Goal: Task Accomplishment & Management: Manage account settings

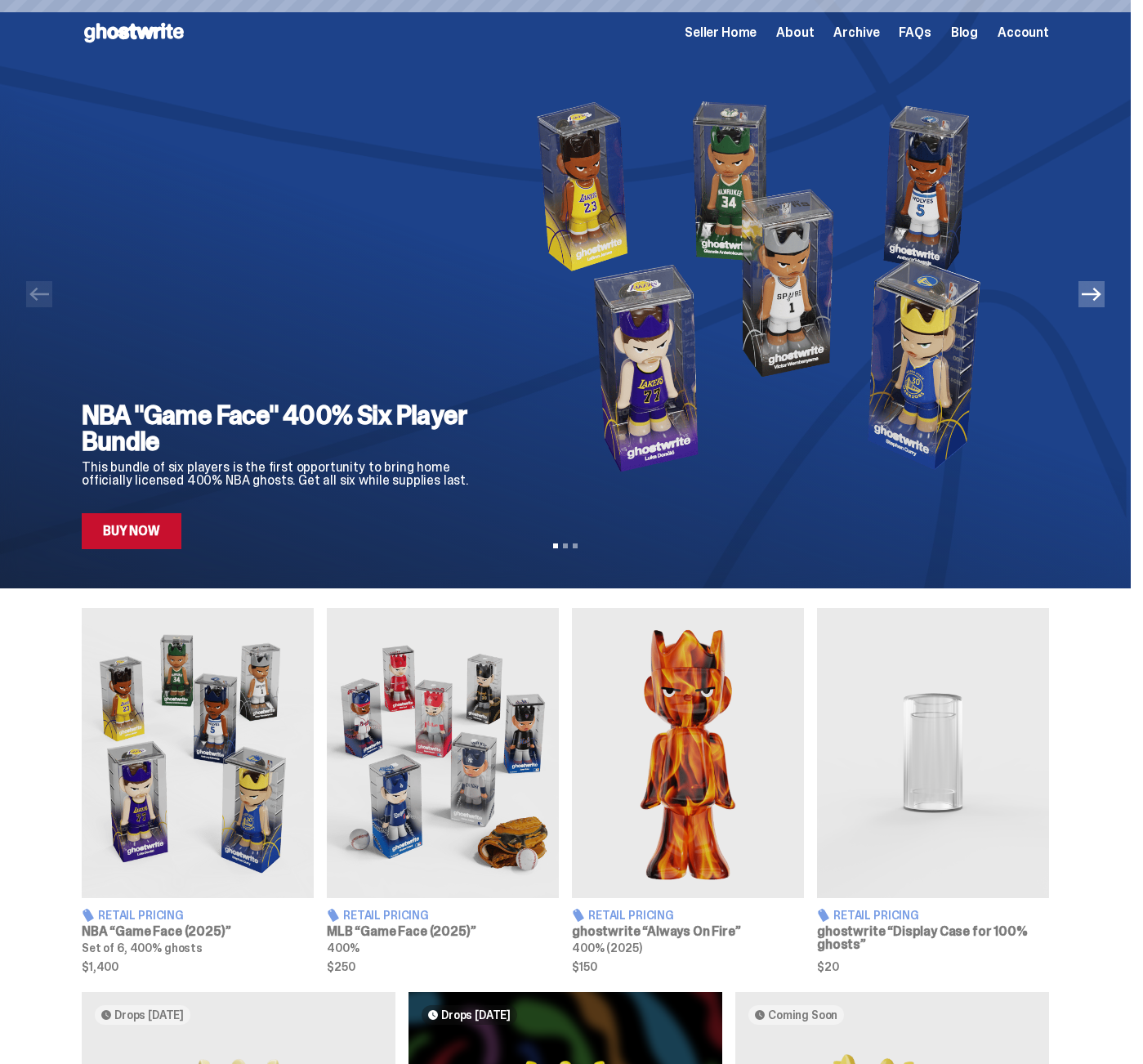
click at [740, 72] on img at bounding box center [766, 286] width 512 height 441
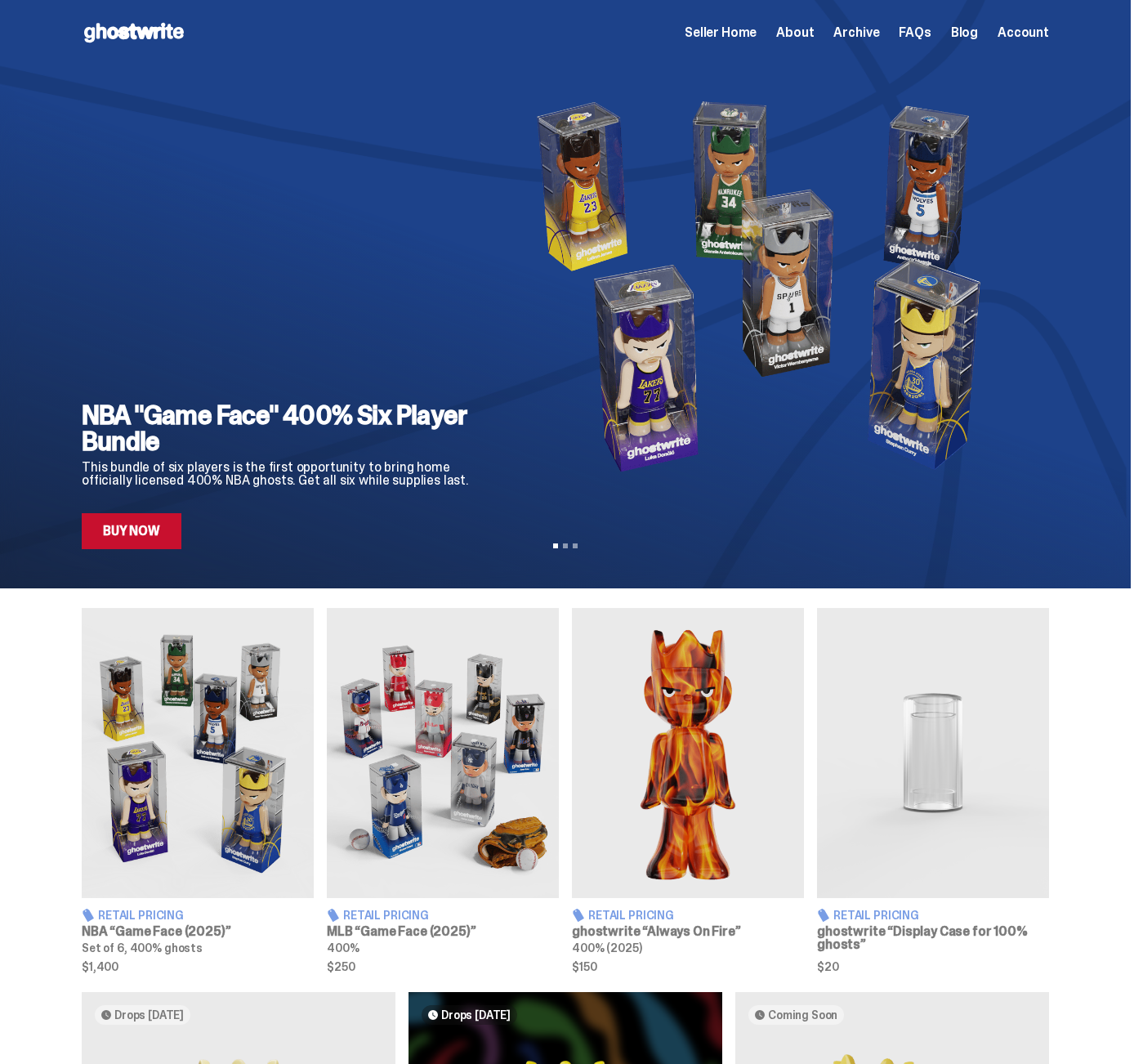
click at [740, 51] on div "Open main menu Home Seller Home About Archive FAQs Blog Account Seller Home Abo…" at bounding box center [565, 32] width 1046 height 66
click at [739, 30] on span "Seller Home" at bounding box center [721, 32] width 72 height 13
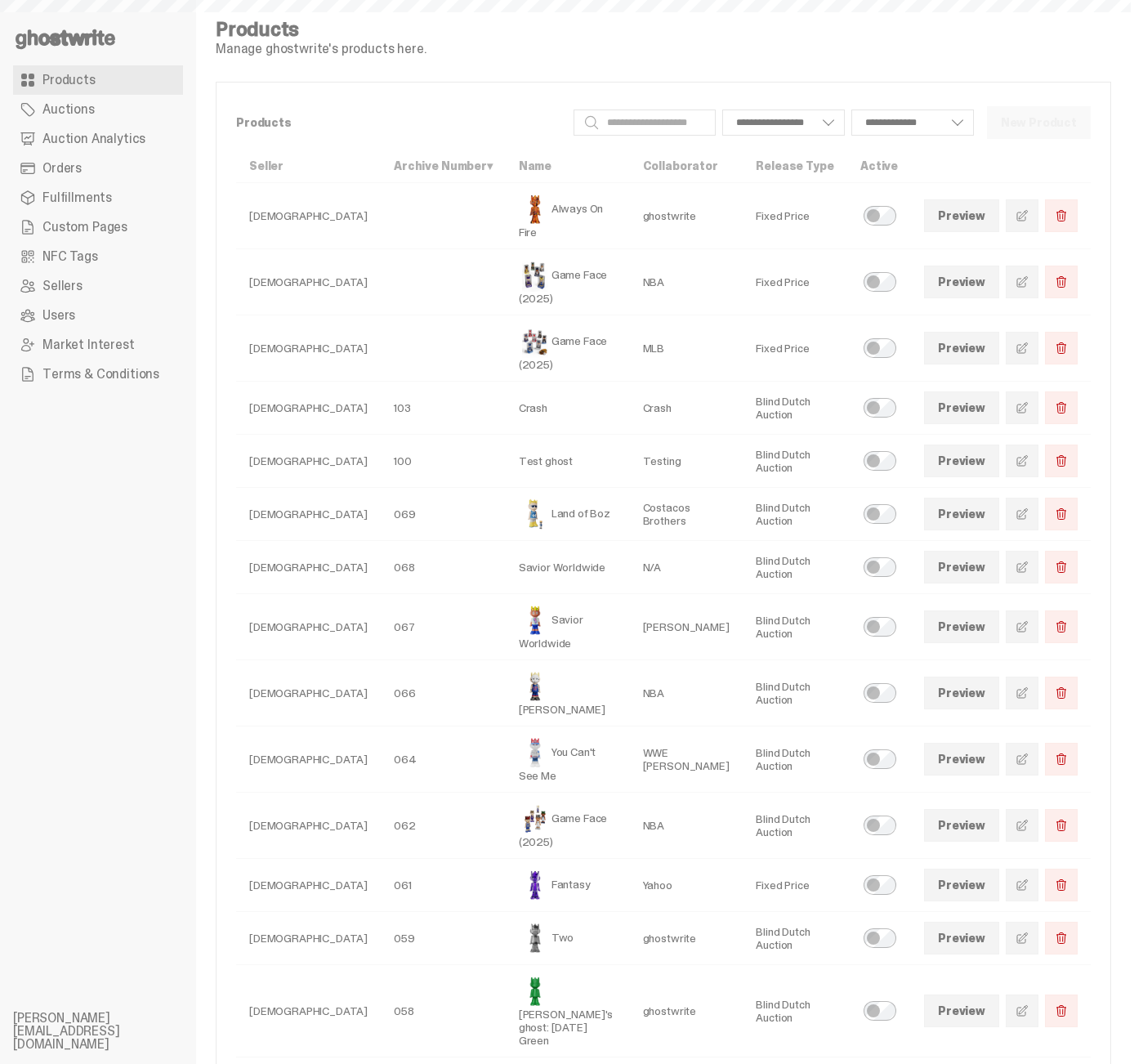
select select
click at [989, 498] on link "Preview" at bounding box center [962, 514] width 75 height 32
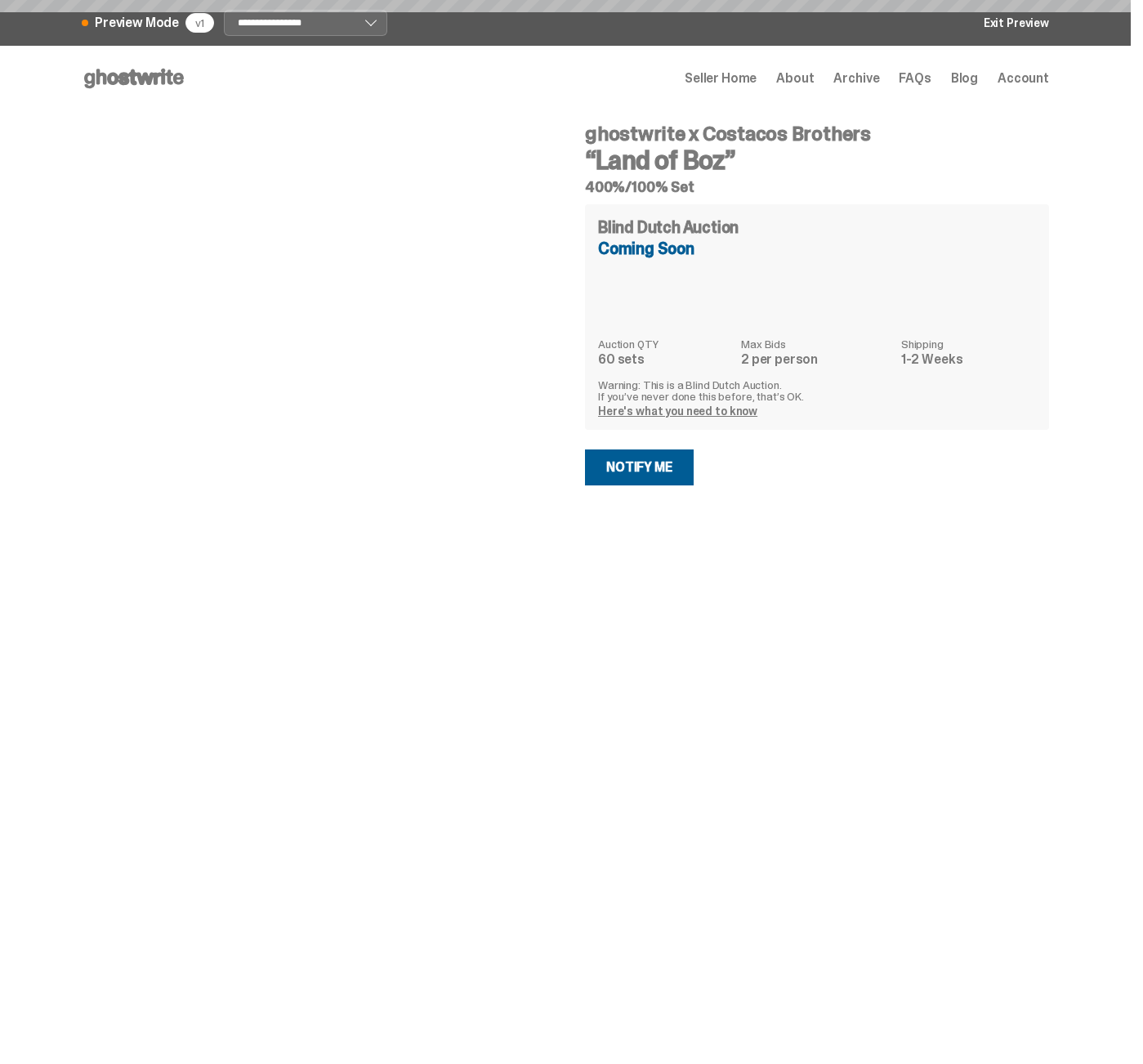
select select "********"
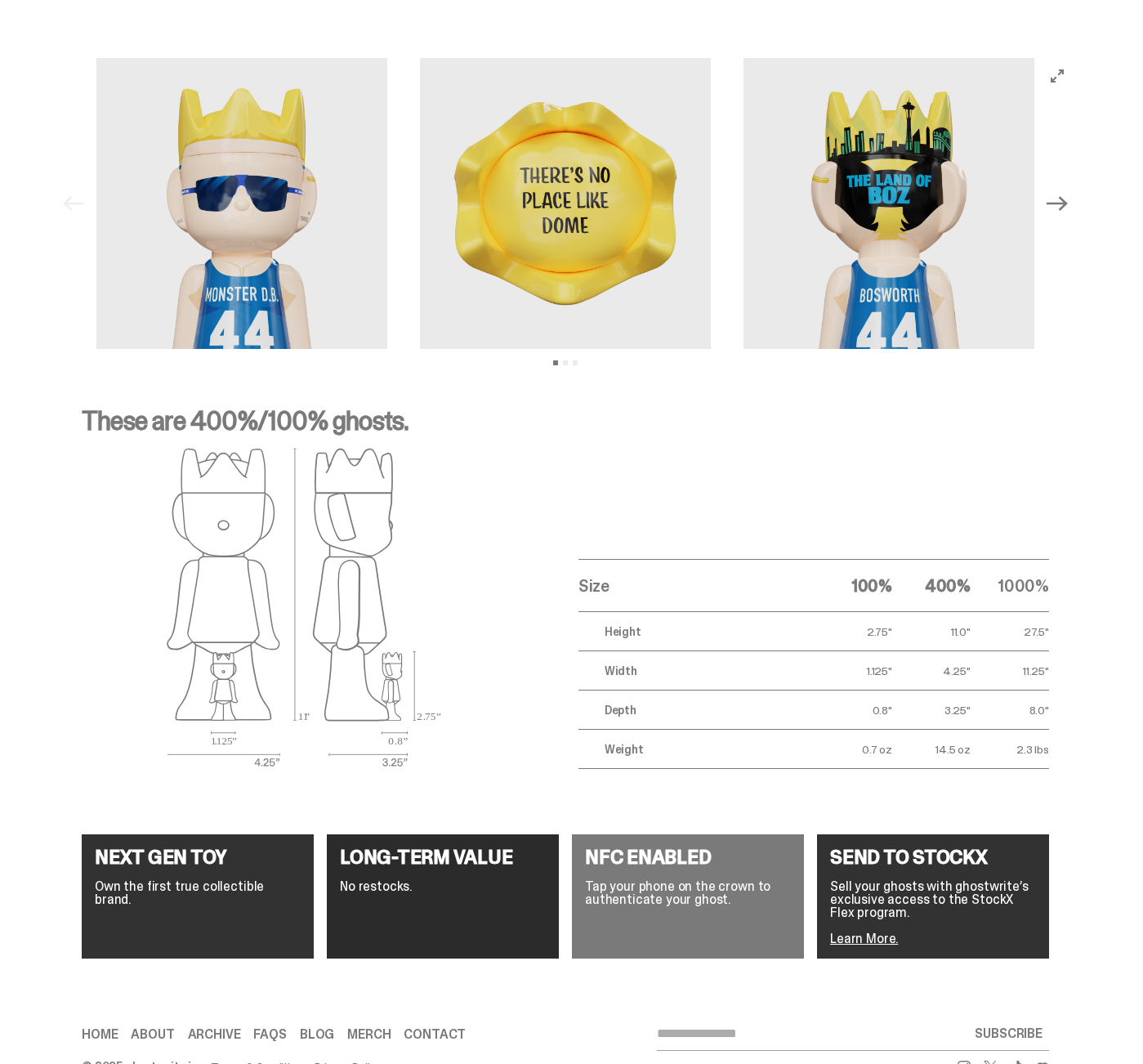
scroll to position [2244, 0]
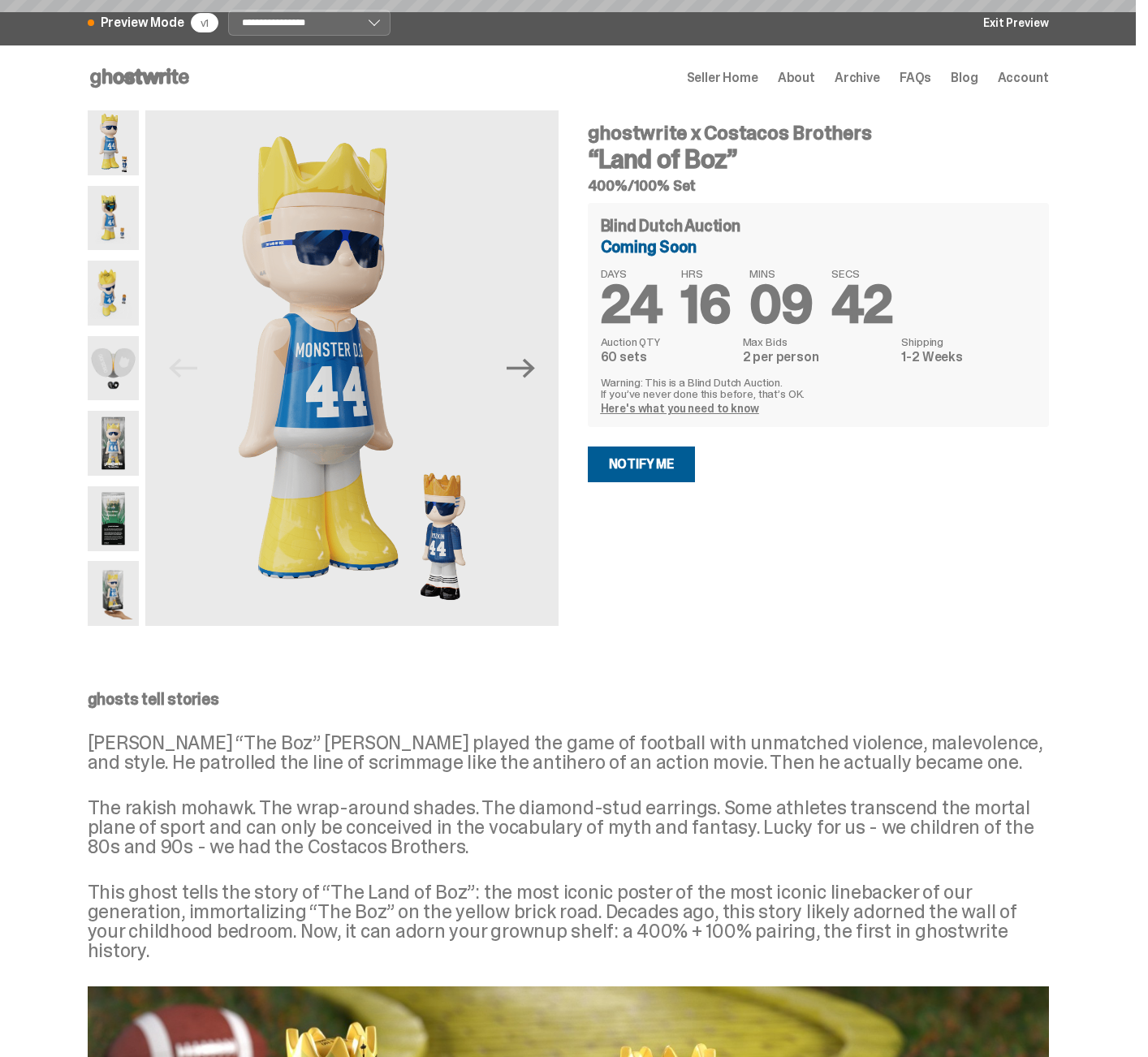
scroll to position [2229, 0]
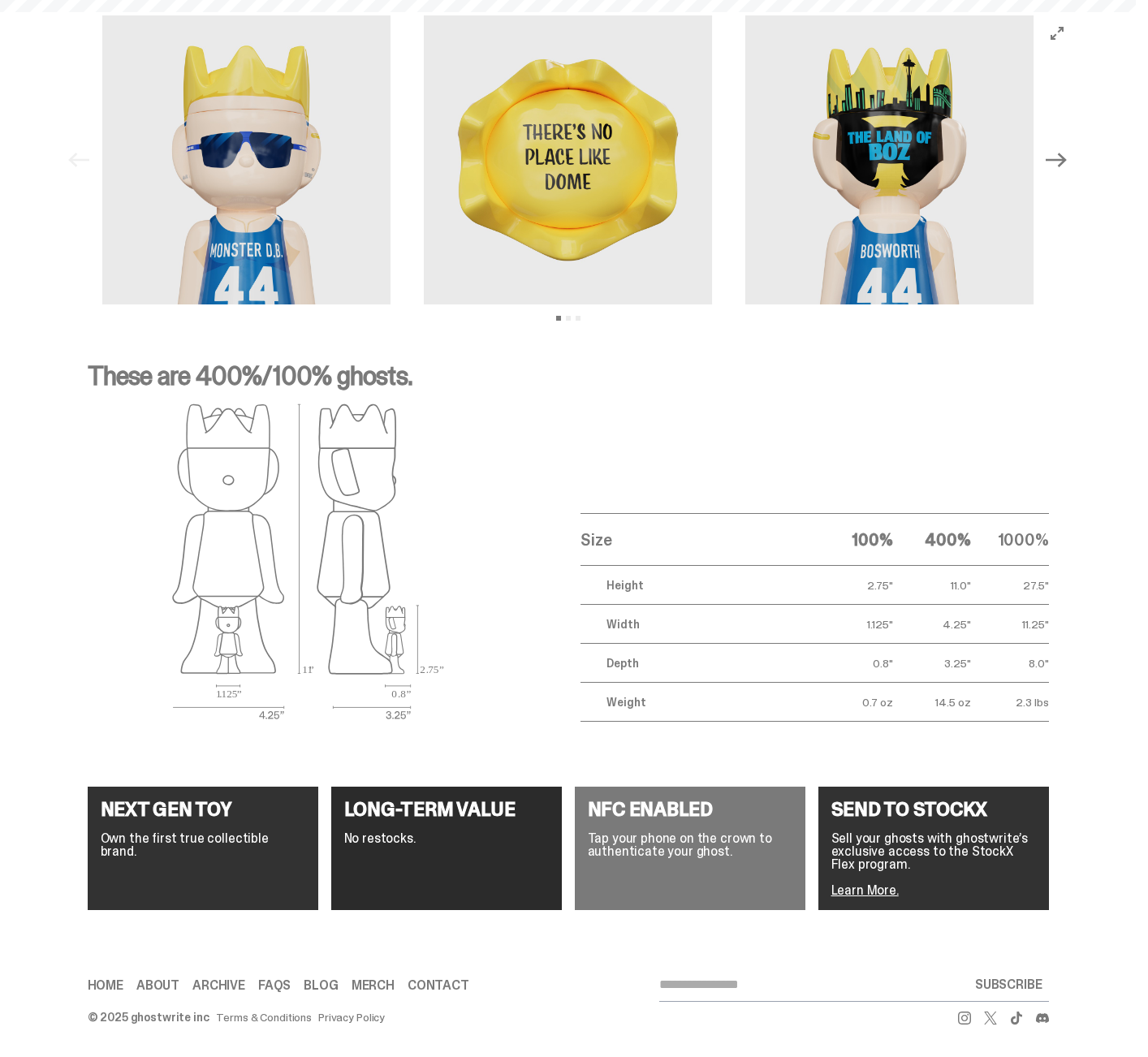
select select "********"
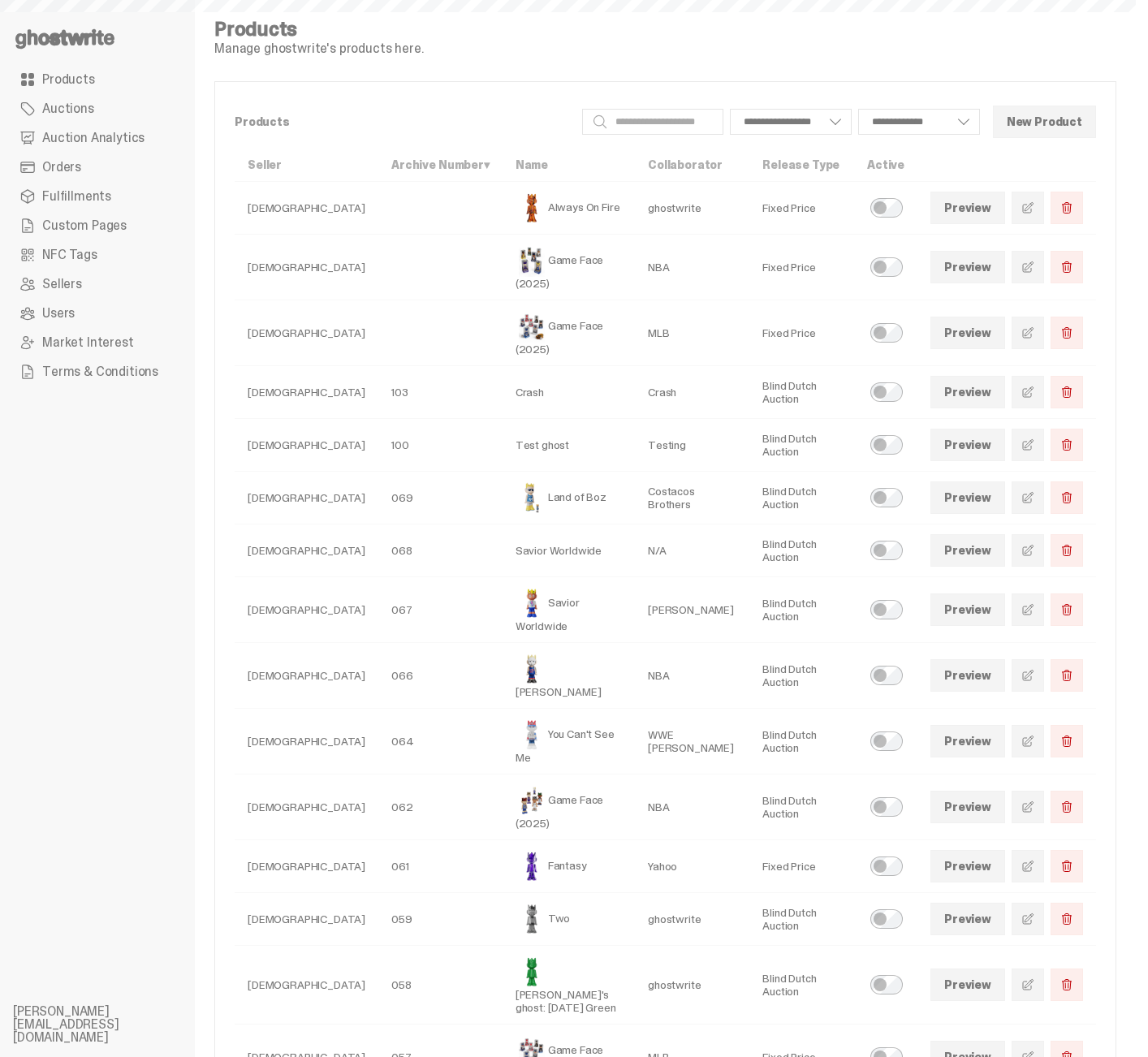
select select
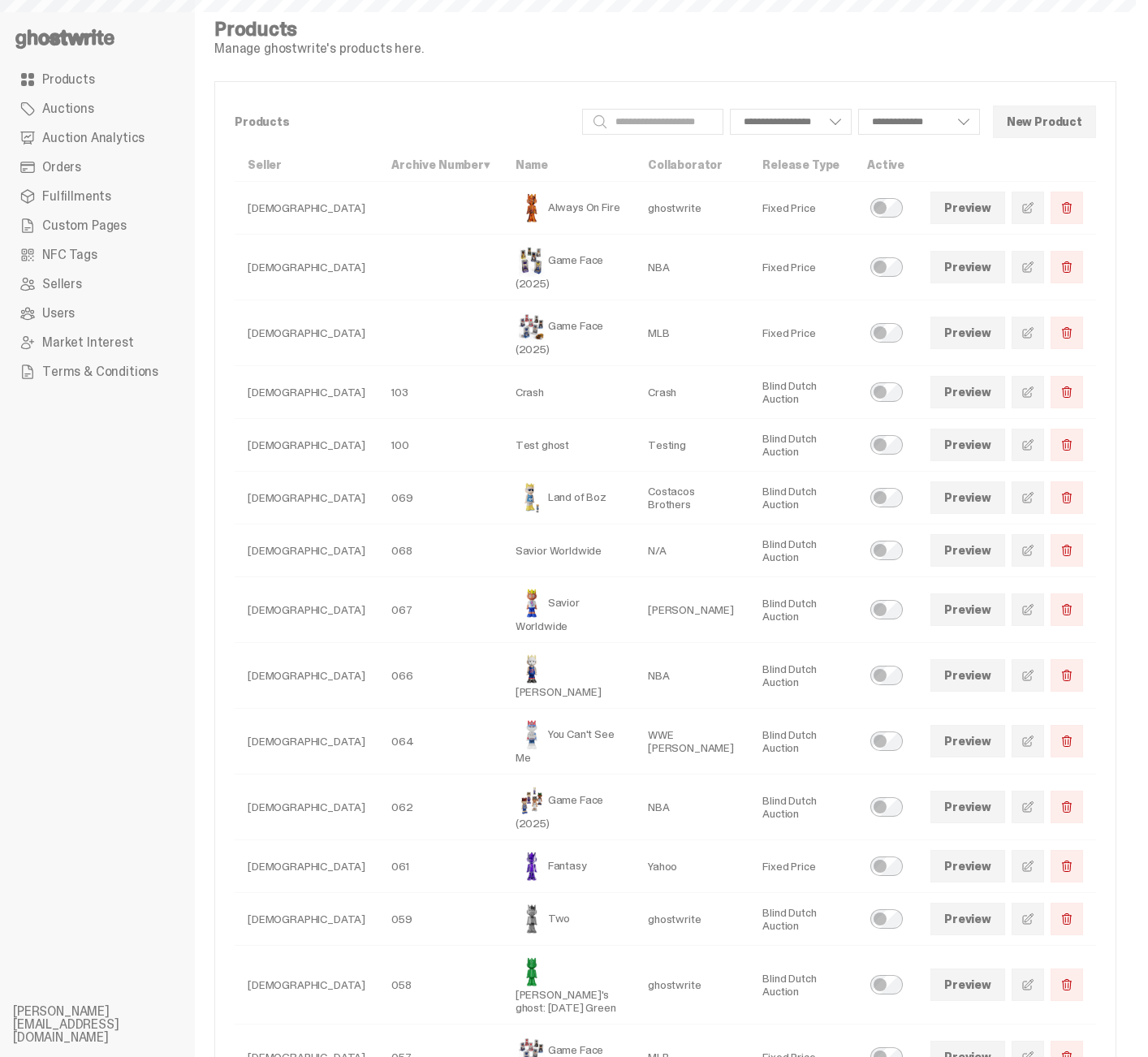
select select
